Goal: Navigation & Orientation: Find specific page/section

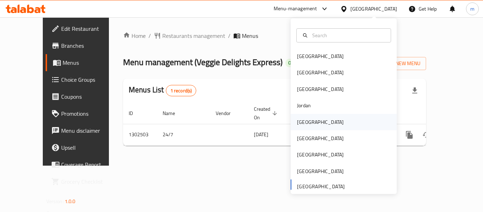
click at [308, 122] on div "[GEOGRAPHIC_DATA]" at bounding box center [320, 122] width 58 height 16
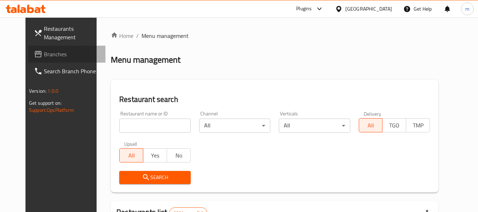
click at [43, 49] on link "Branches" at bounding box center [66, 54] width 77 height 17
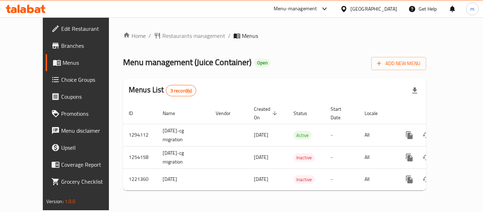
click at [382, 4] on div "Kuwait" at bounding box center [368, 8] width 68 height 17
click at [348, 9] on icon at bounding box center [343, 8] width 7 height 7
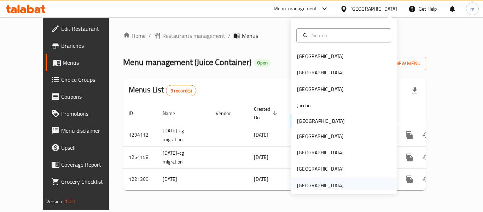
click at [315, 187] on div "[GEOGRAPHIC_DATA]" at bounding box center [320, 185] width 47 height 8
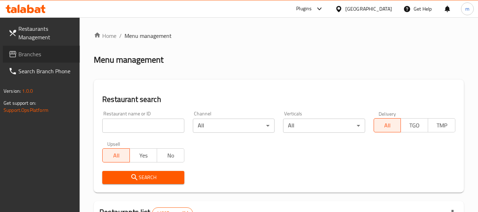
click at [34, 57] on span "Branches" at bounding box center [46, 54] width 56 height 8
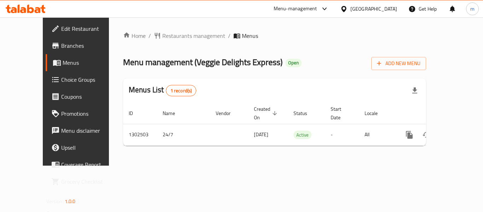
click at [158, 30] on div "Home / Restaurants management / Menus Menu management ( Veggie Delights Express…" at bounding box center [274, 91] width 331 height 148
click at [159, 43] on div "Home / Restaurants management / Menus Menu management ( Veggie Delights Express…" at bounding box center [274, 91] width 303 height 120
click at [162, 35] on span "Restaurants management" at bounding box center [193, 35] width 63 height 8
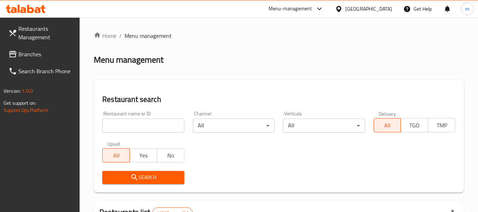
click at [35, 56] on span "Branches" at bounding box center [46, 54] width 56 height 8
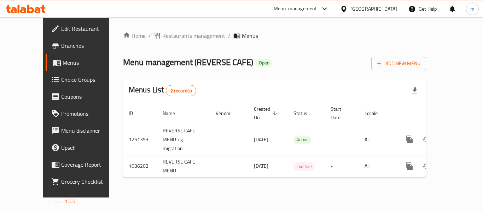
click at [378, 8] on div "[GEOGRAPHIC_DATA]" at bounding box center [373, 9] width 47 height 8
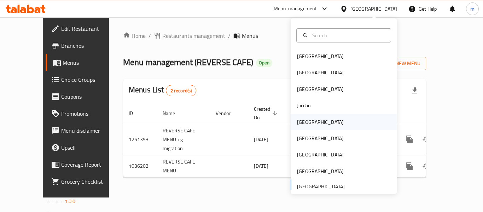
click at [307, 116] on div "Kuwait" at bounding box center [320, 122] width 58 height 16
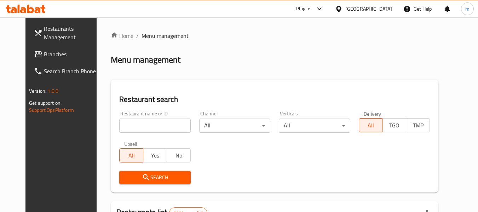
click at [44, 55] on span "Branches" at bounding box center [72, 54] width 56 height 8
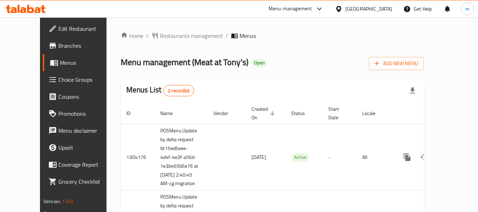
click at [342, 9] on icon at bounding box center [338, 8] width 7 height 7
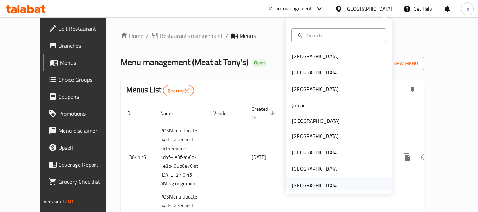
click at [295, 182] on div "[GEOGRAPHIC_DATA]" at bounding box center [315, 185] width 47 height 8
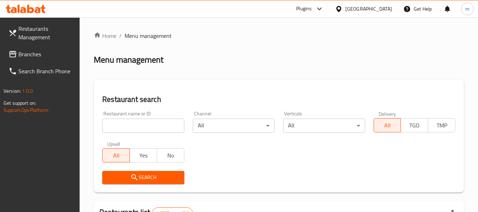
click at [26, 53] on span "Branches" at bounding box center [46, 54] width 56 height 8
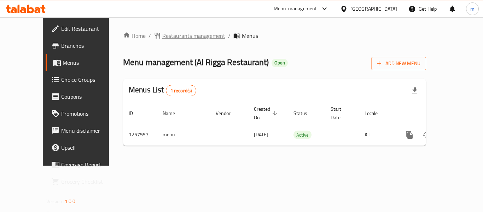
click at [177, 34] on span "Restaurants management" at bounding box center [193, 35] width 63 height 8
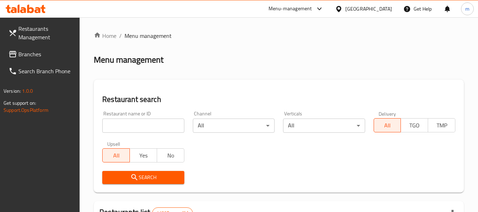
click at [60, 51] on span "Branches" at bounding box center [46, 54] width 56 height 8
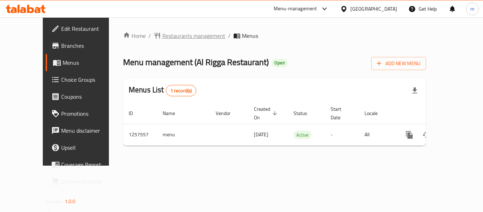
click at [182, 40] on span "Restaurants management" at bounding box center [193, 35] width 63 height 8
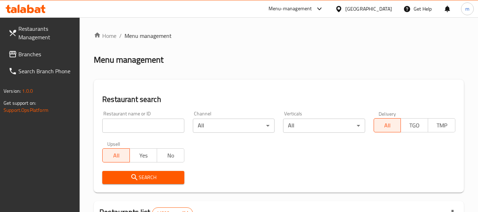
click at [32, 51] on span "Branches" at bounding box center [46, 54] width 56 height 8
